Goal: Find contact information: Find contact information

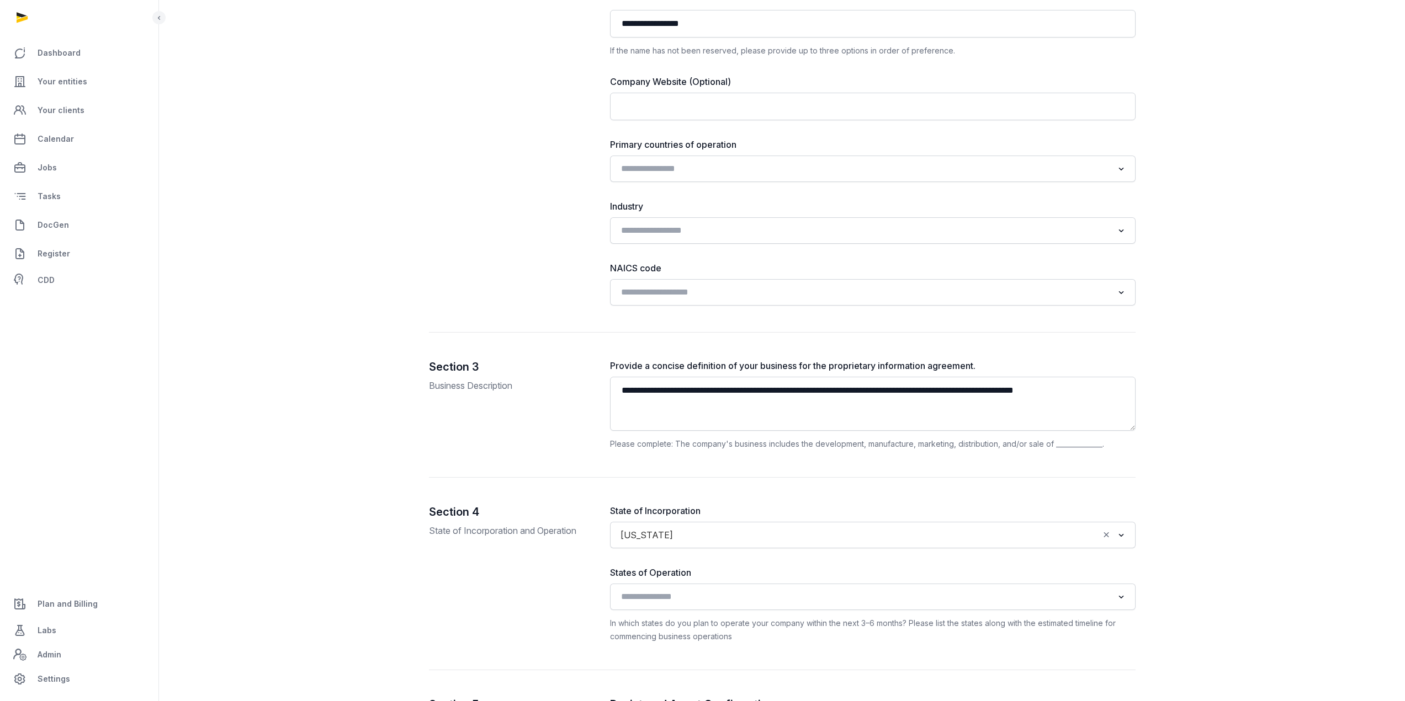
scroll to position [1656, 0]
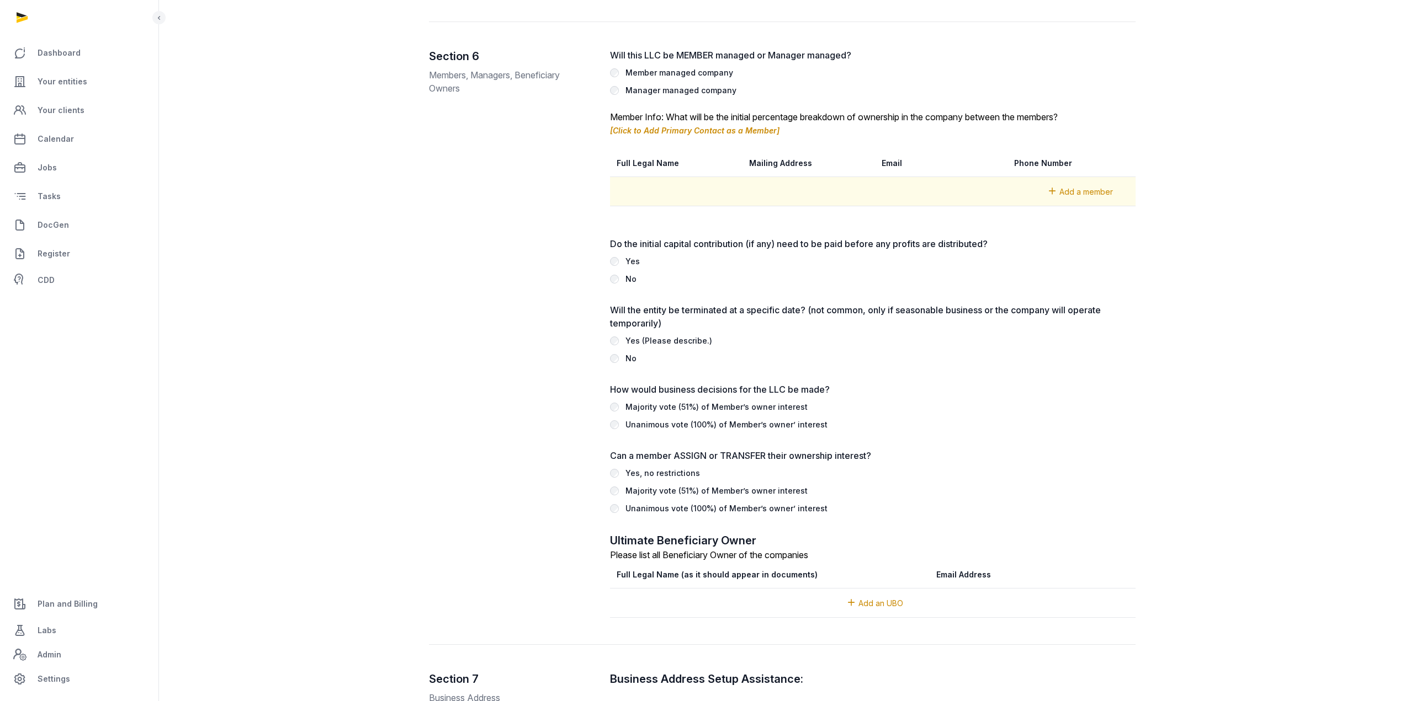
click at [1072, 191] on span "Add a member" at bounding box center [1086, 191] width 54 height 9
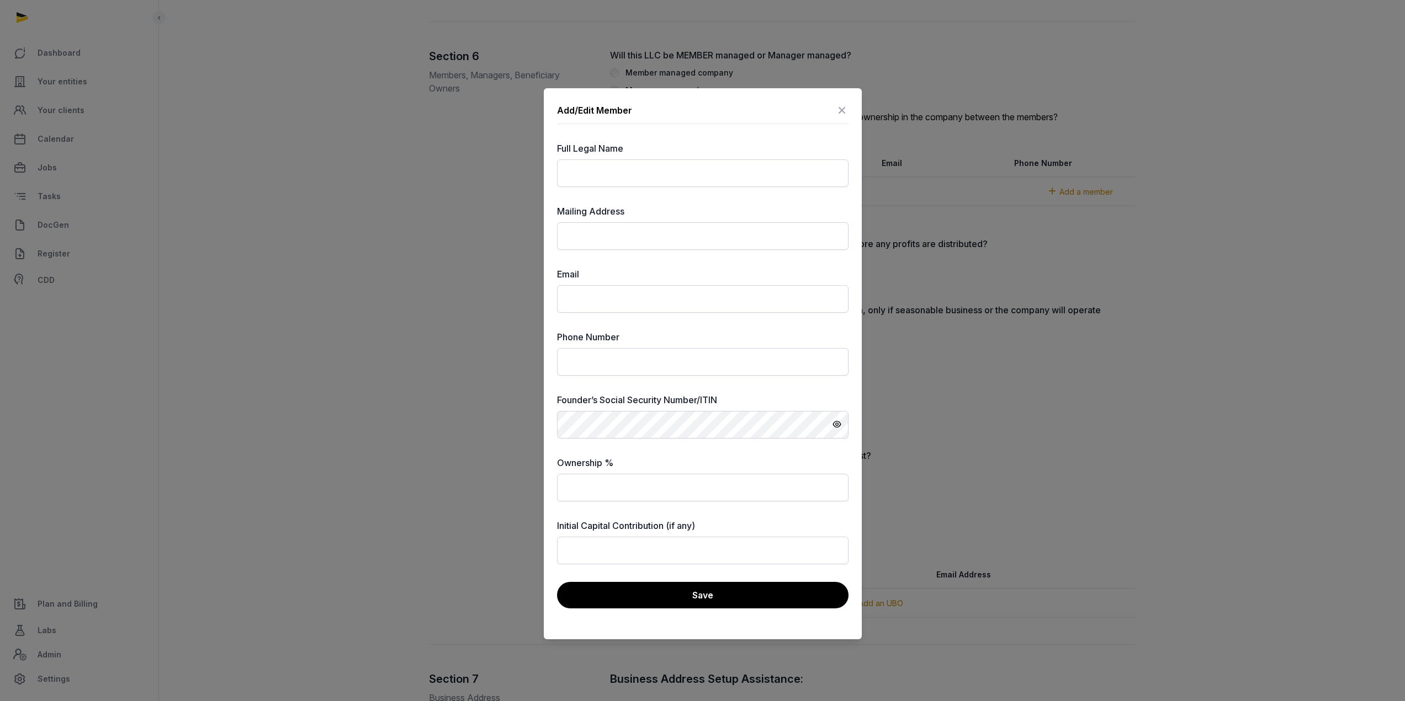
click at [842, 111] on icon at bounding box center [841, 111] width 13 height 18
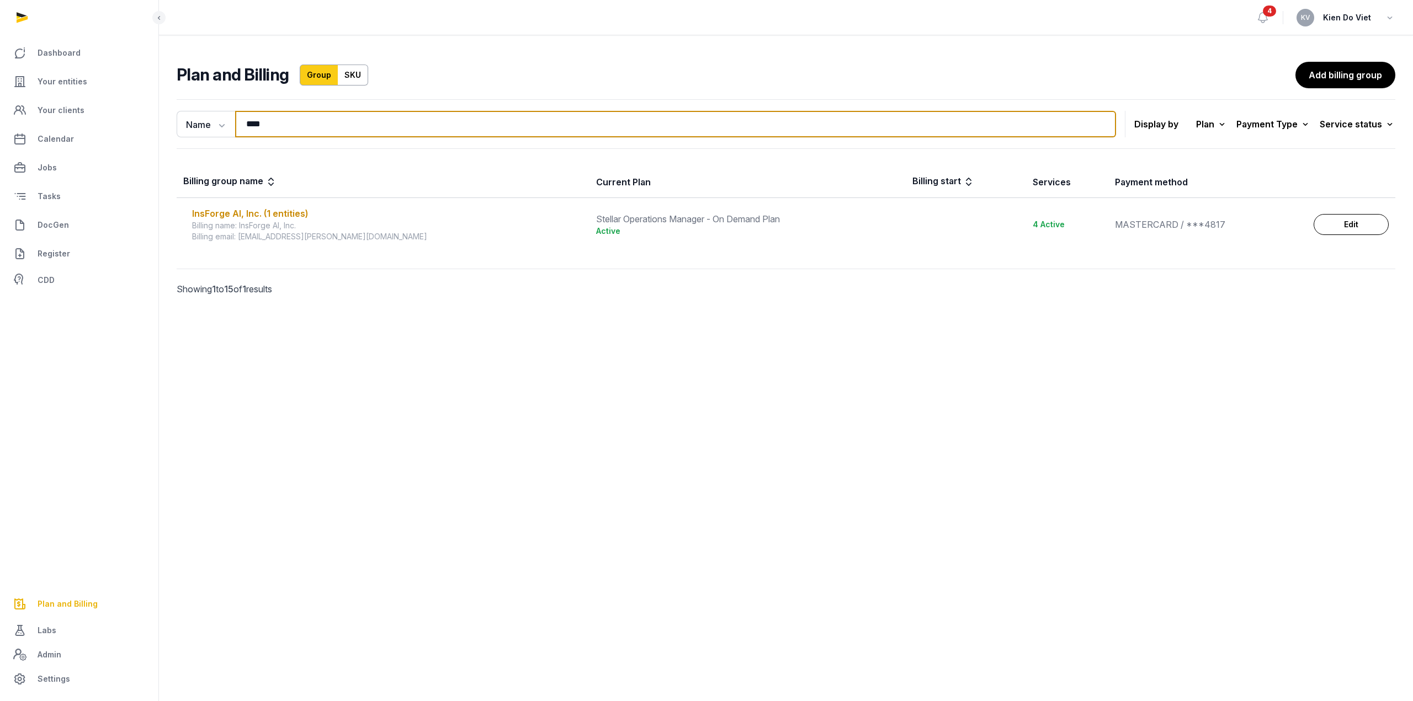
click at [309, 132] on input "****" at bounding box center [675, 124] width 881 height 26
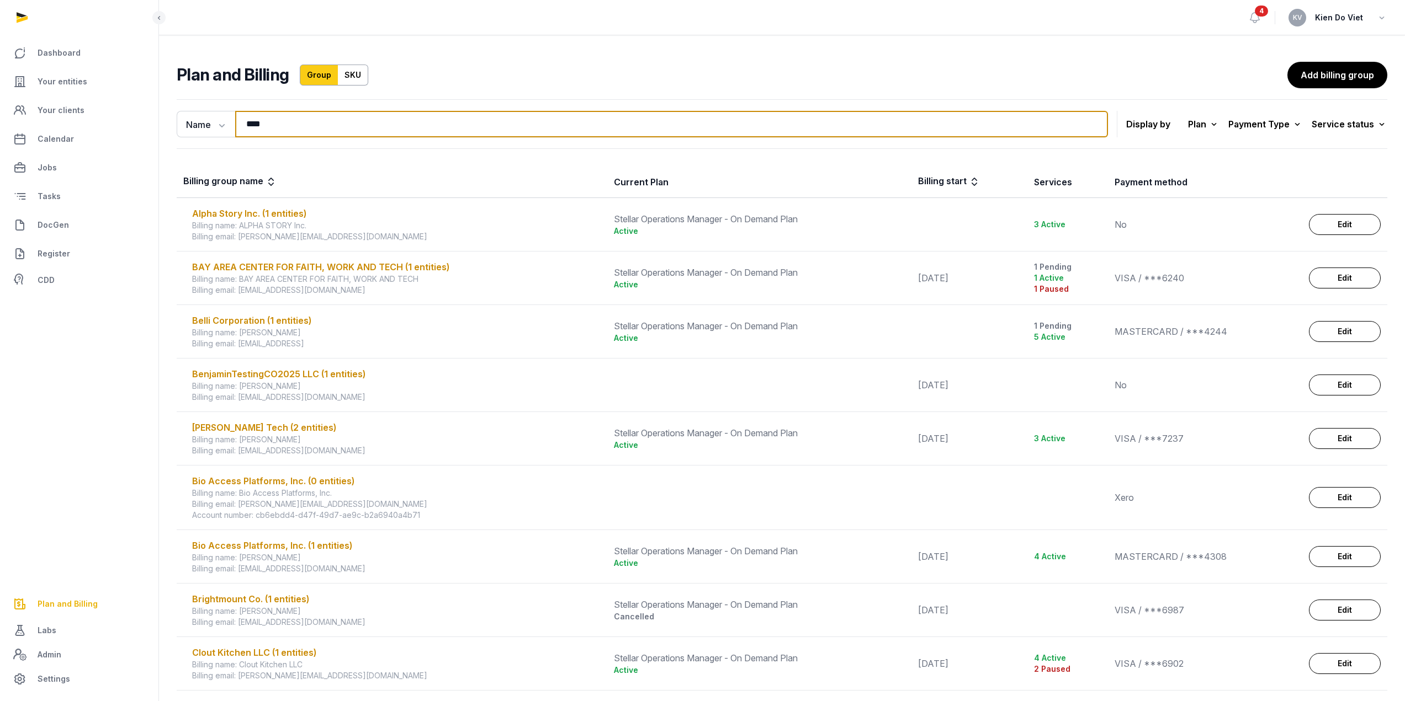
type input "**********"
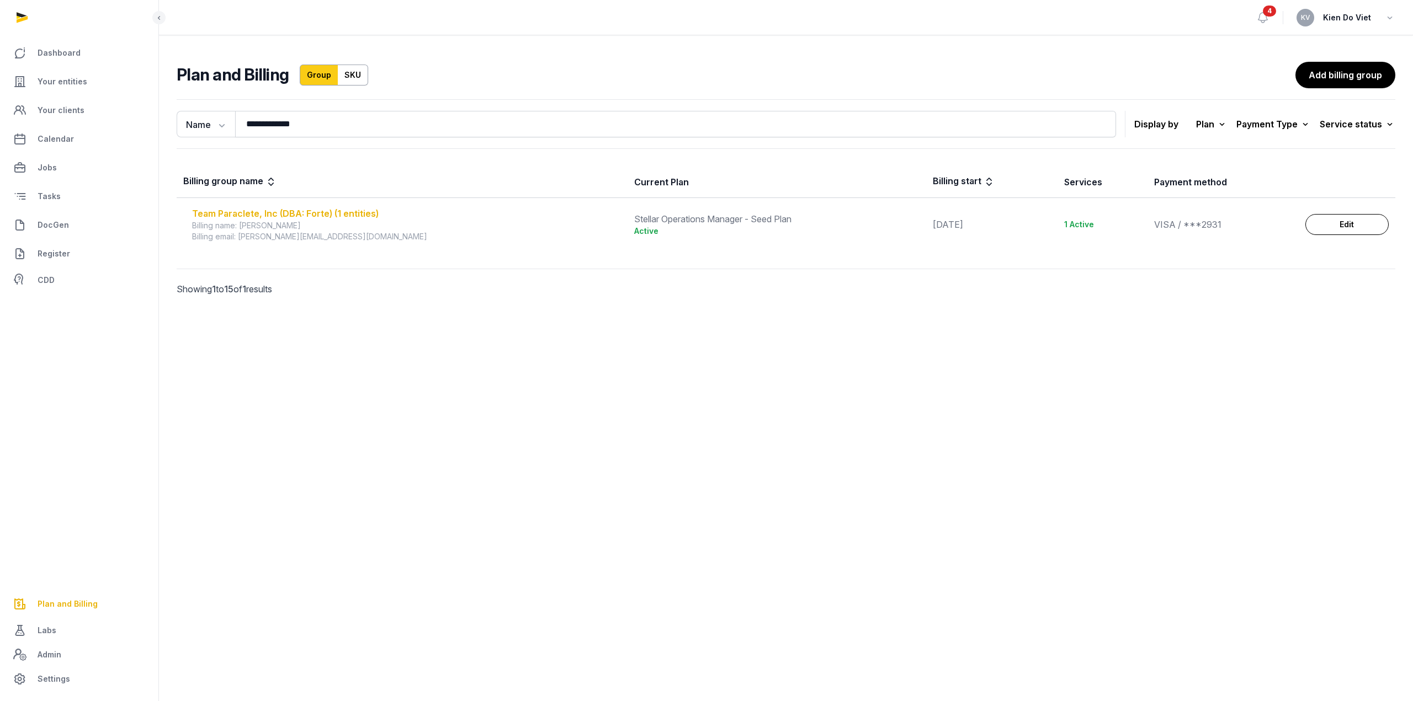
click at [360, 215] on div "Team Paraclete, Inc (DBA: Forte) (1 entities)" at bounding box center [406, 213] width 429 height 13
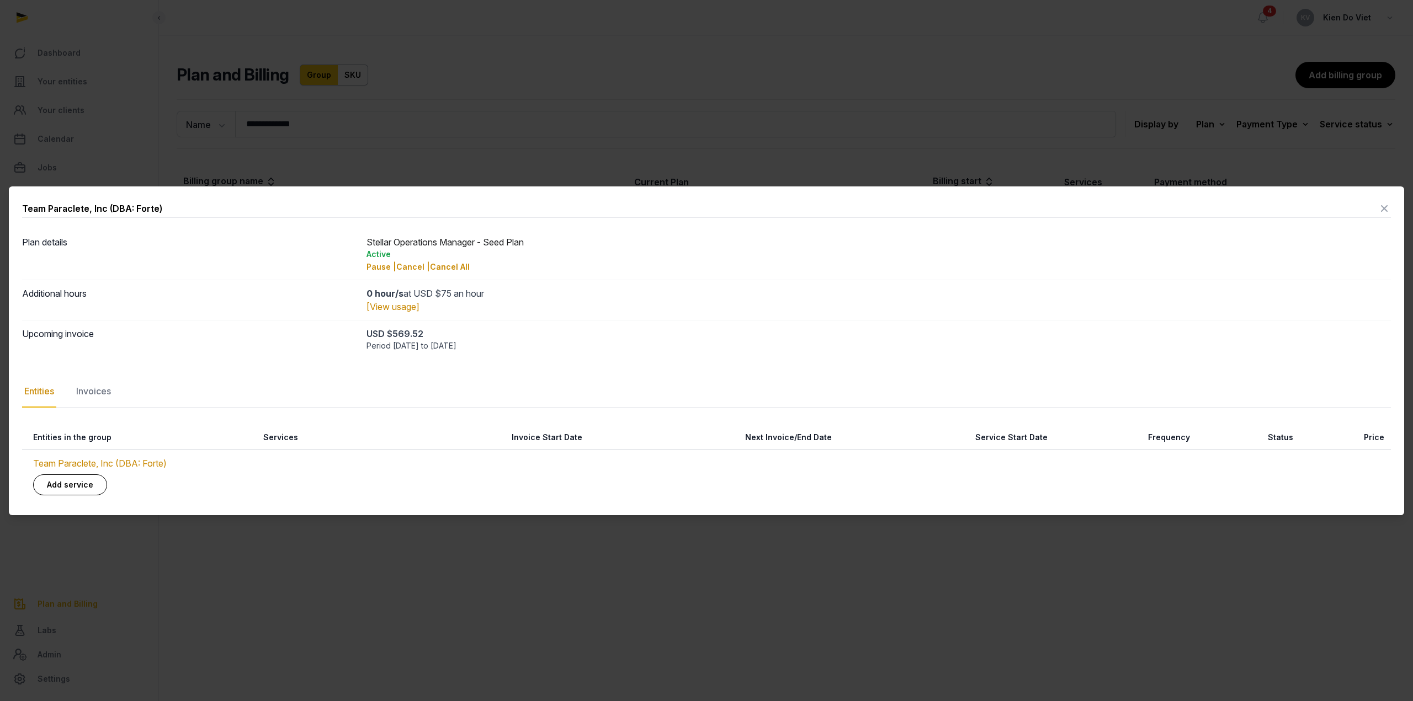
click at [1387, 210] on icon at bounding box center [1384, 209] width 13 height 18
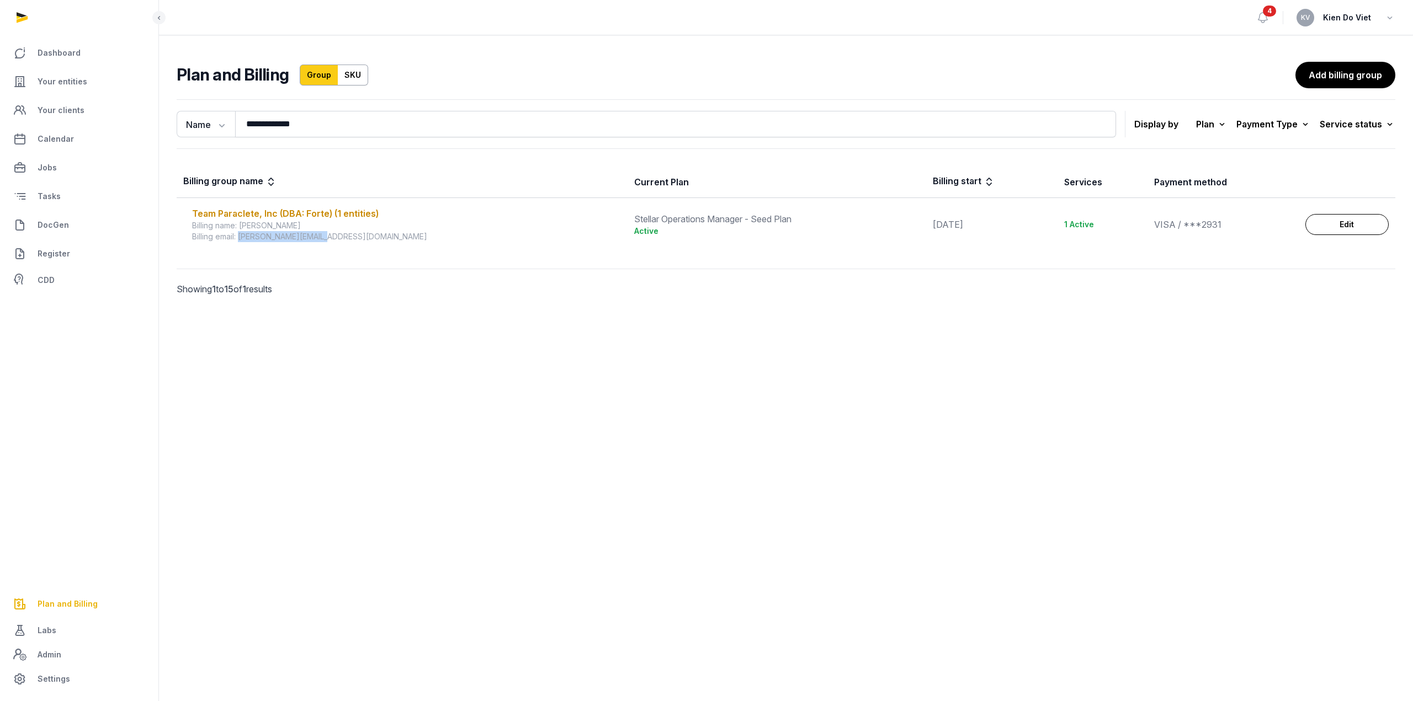
drag, startPoint x: 325, startPoint y: 236, endPoint x: 241, endPoint y: 238, distance: 84.5
click at [241, 238] on div "Billing email: william@getforte.com" at bounding box center [406, 236] width 429 height 11
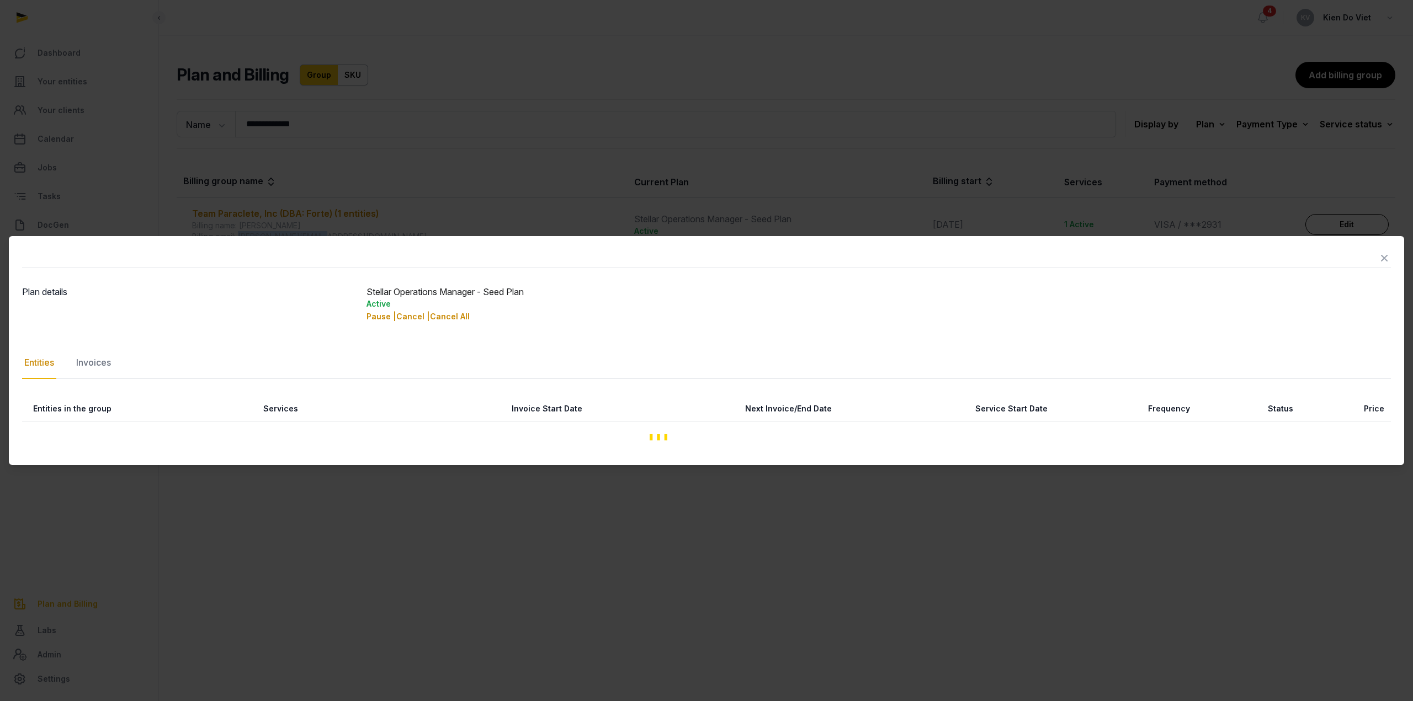
copy div "william@getforte.com"
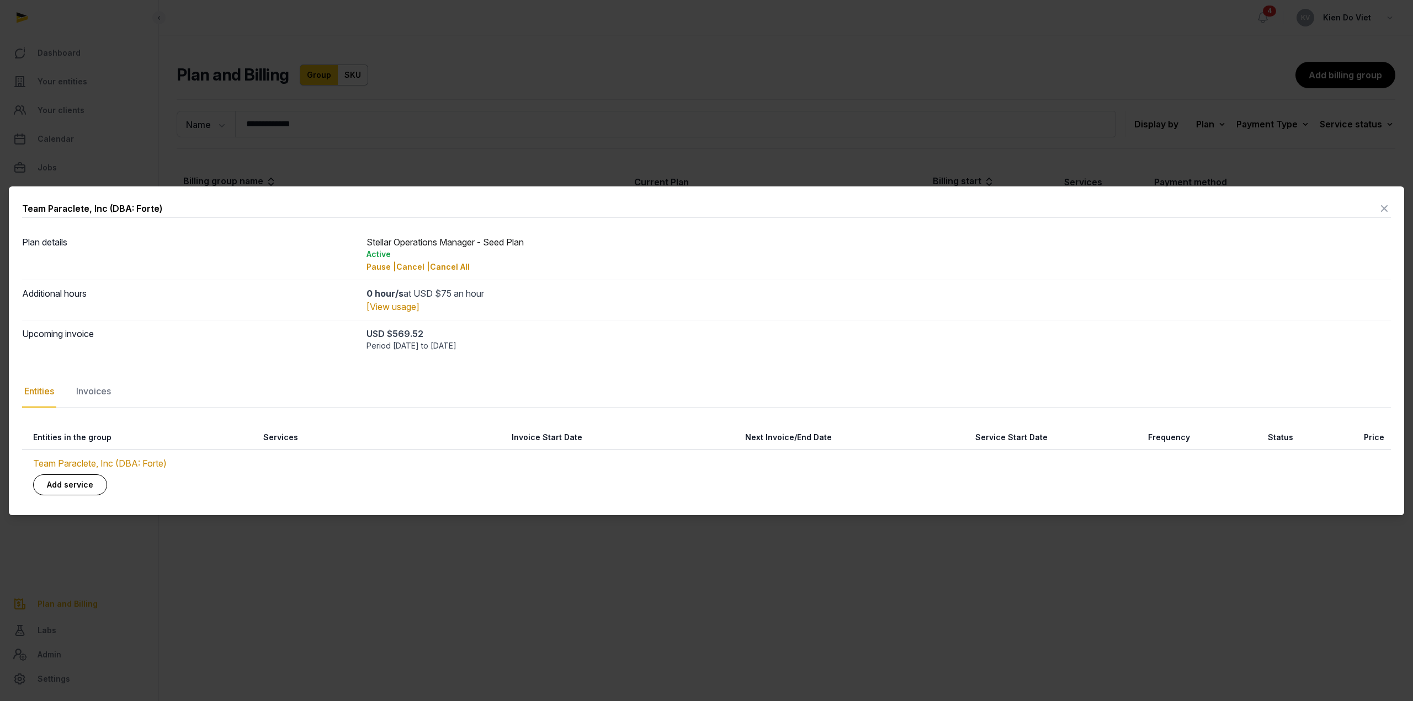
click at [132, 208] on div "Team Paraclete, Inc (DBA: Forte)" at bounding box center [92, 208] width 140 height 13
copy div "Team Paraclete, Inc (DBA: Forte)"
click at [98, 207] on div "Team Paraclete, Inc (DBA: Forte)" at bounding box center [92, 208] width 140 height 13
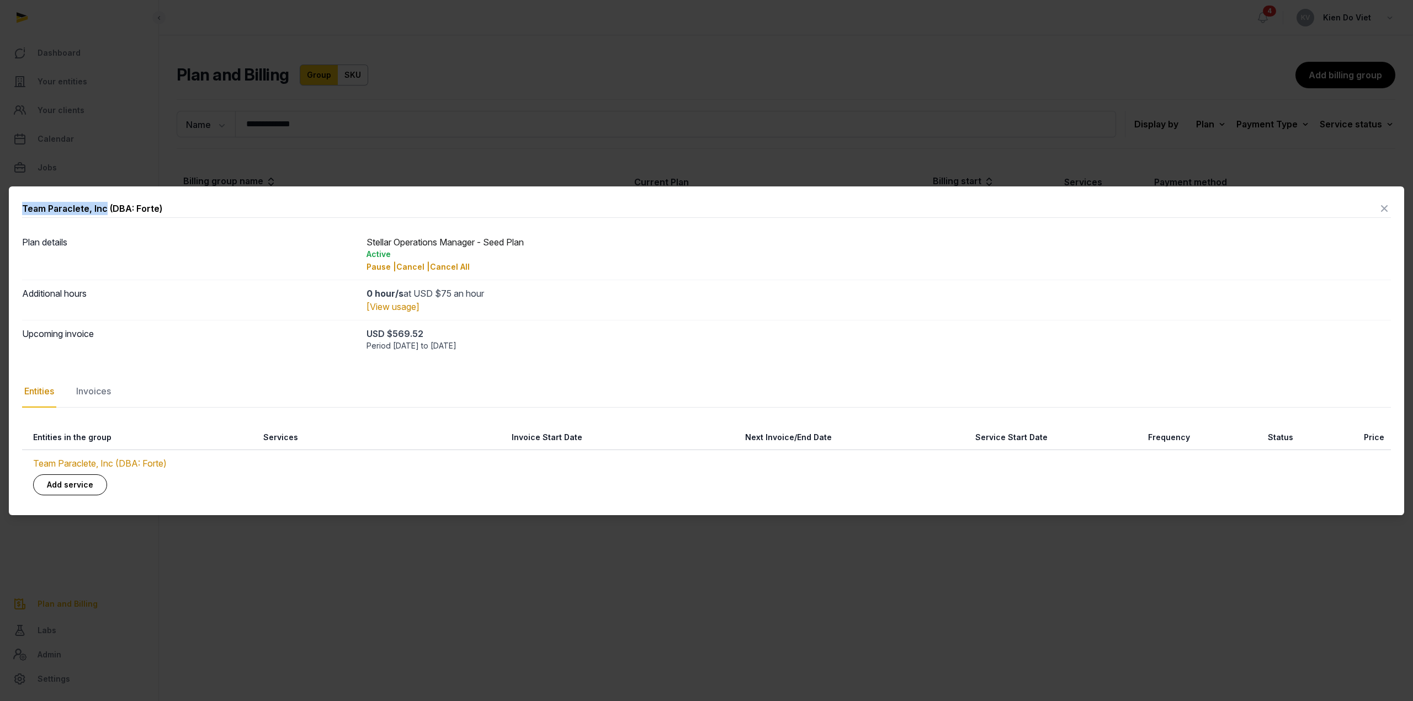
drag, startPoint x: 104, startPoint y: 207, endPoint x: 16, endPoint y: 206, distance: 87.8
click at [16, 206] on div "Team Paraclete, Inc (DBA: Forte) Plan details Stellar Operations Manager - Seed…" at bounding box center [706, 351] width 1395 height 329
copy div "Team Paraclete, Inc"
click at [607, 22] on div at bounding box center [706, 350] width 1413 height 701
click at [1383, 210] on icon at bounding box center [1384, 209] width 13 height 18
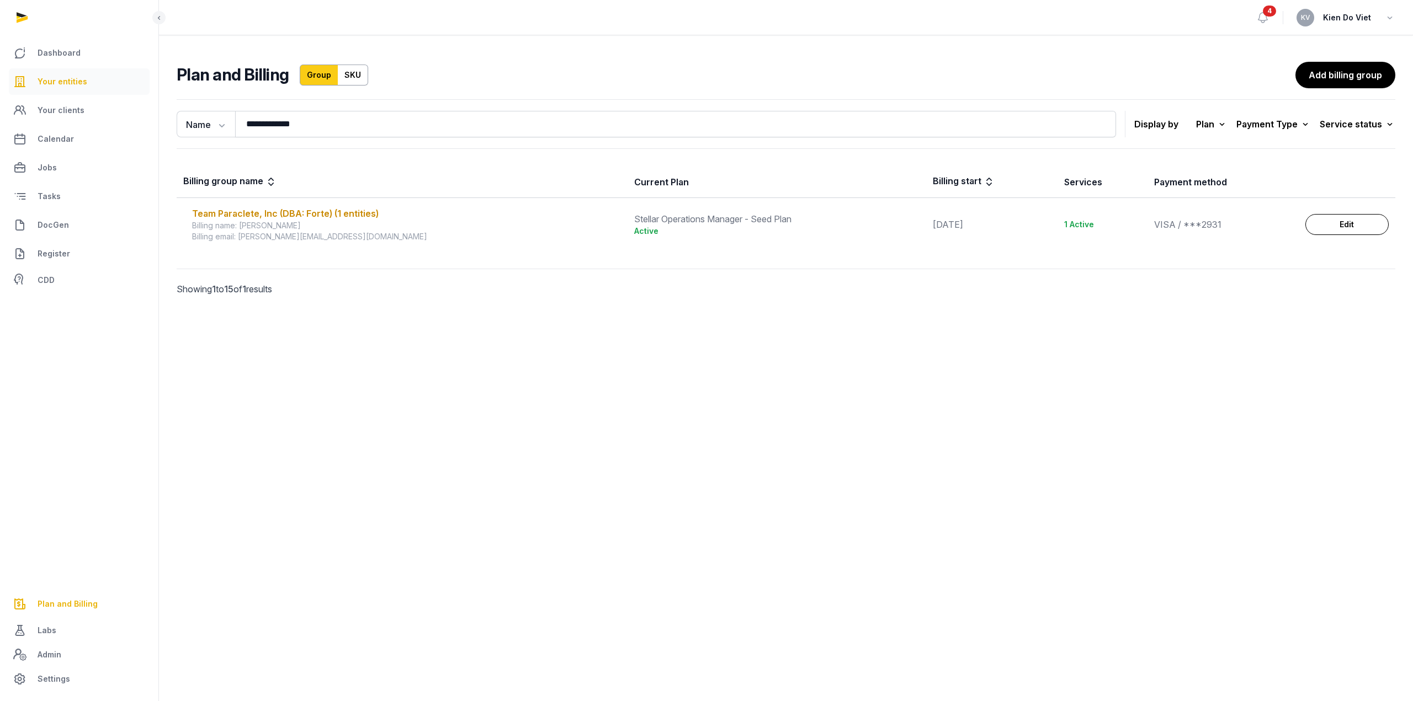
click at [72, 83] on span "Your entities" at bounding box center [63, 81] width 50 height 13
